Goal: Task Accomplishment & Management: Use online tool/utility

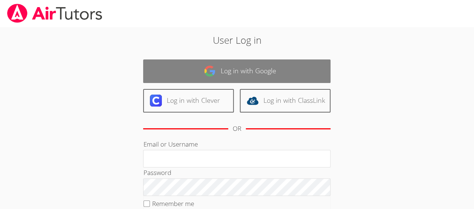
click at [252, 74] on link "Log in with Google" at bounding box center [236, 72] width 187 height 24
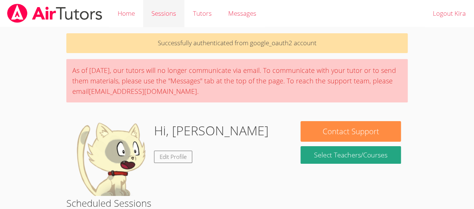
click at [173, 19] on link "Sessions" at bounding box center [163, 13] width 41 height 27
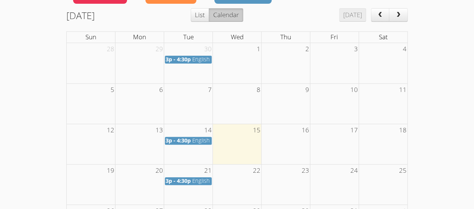
scroll to position [107, 0]
click at [187, 139] on span "3p - 4:30p" at bounding box center [177, 140] width 25 height 7
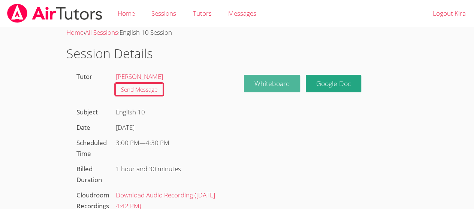
click at [262, 87] on button "Whiteboard" at bounding box center [272, 84] width 57 height 18
